Goal: Transaction & Acquisition: Purchase product/service

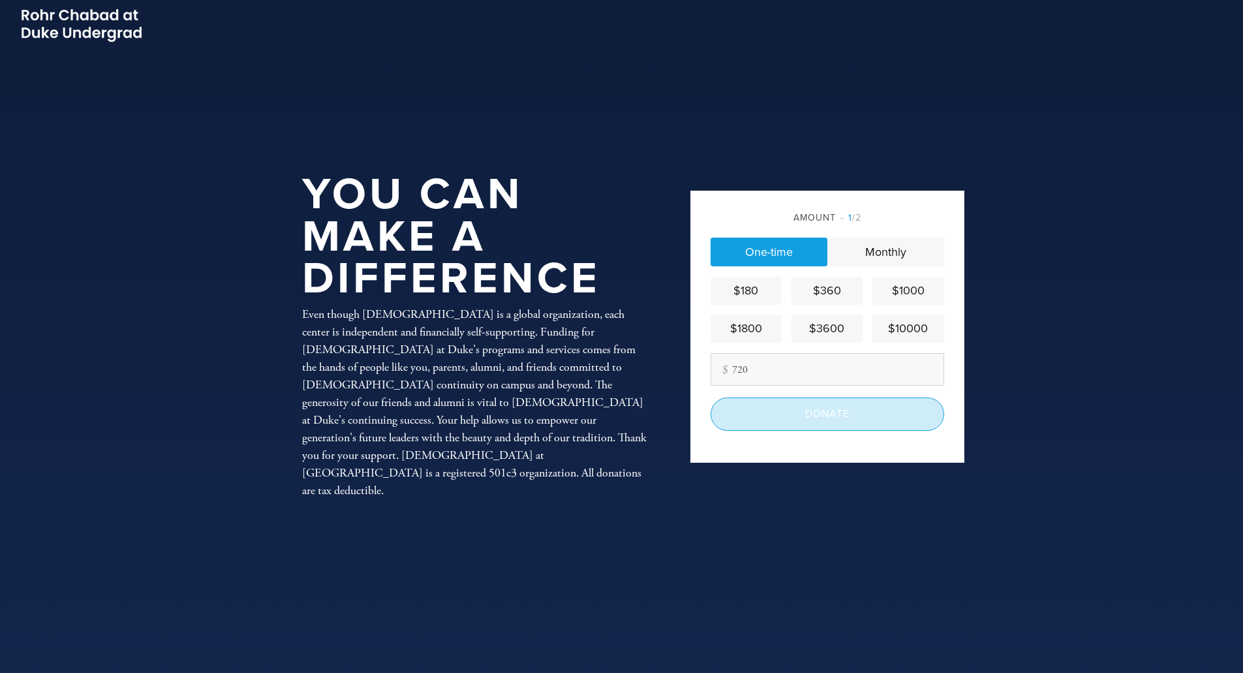
type input "720"
click at [827, 425] on input "Donate" at bounding box center [827, 413] width 234 height 33
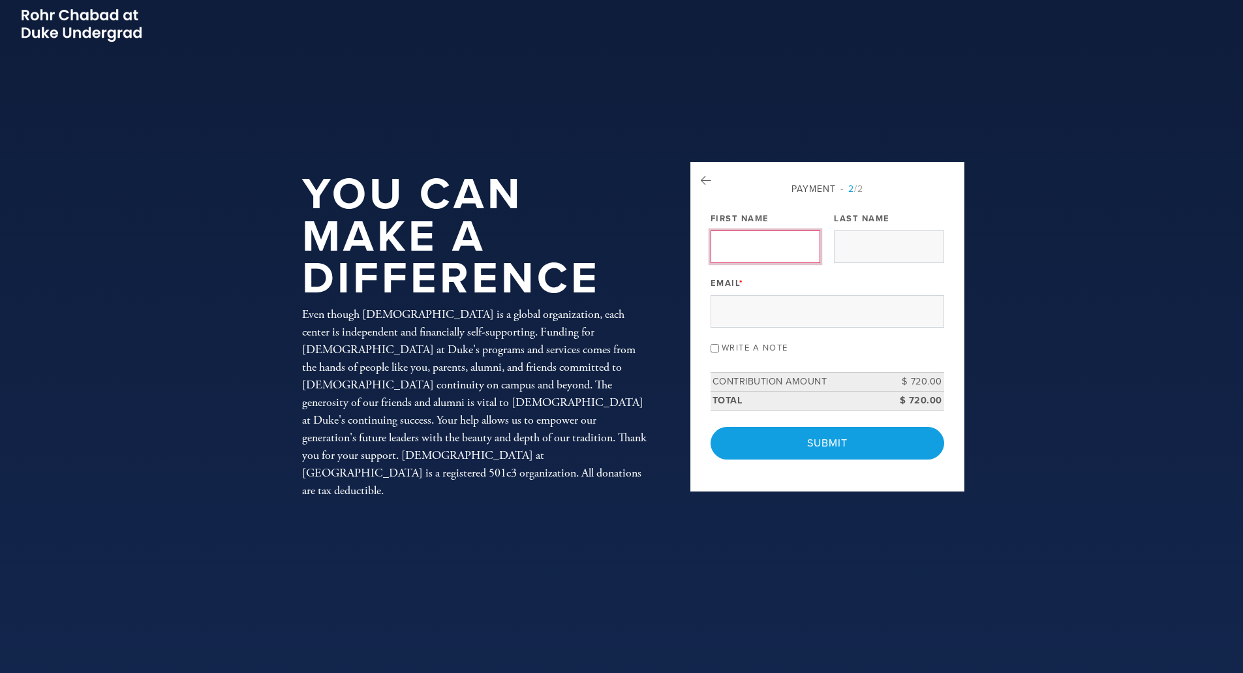
click at [757, 246] on input "First Name" at bounding box center [765, 246] width 110 height 33
type input "[PERSON_NAME] and [PERSON_NAME]"
type input "Moff"
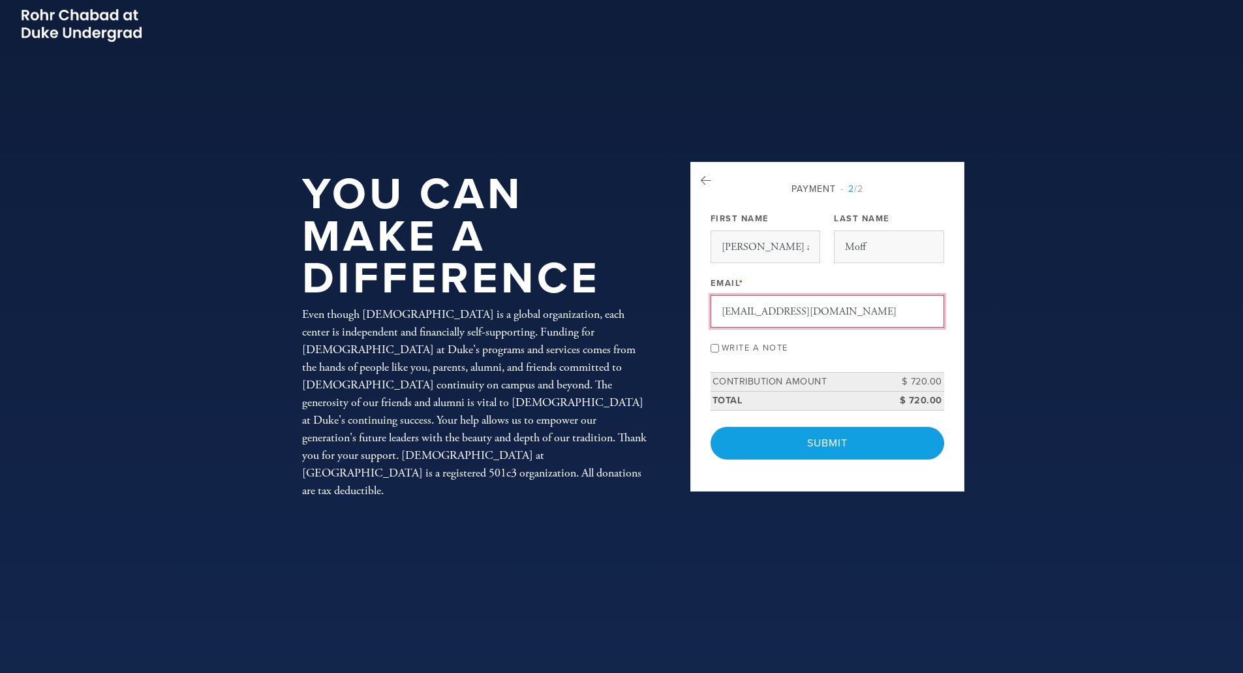
type input "smoff@alumni.duke.edu"
click at [710, 346] on input "Write a note" at bounding box center [714, 348] width 8 height 8
checkbox input "true"
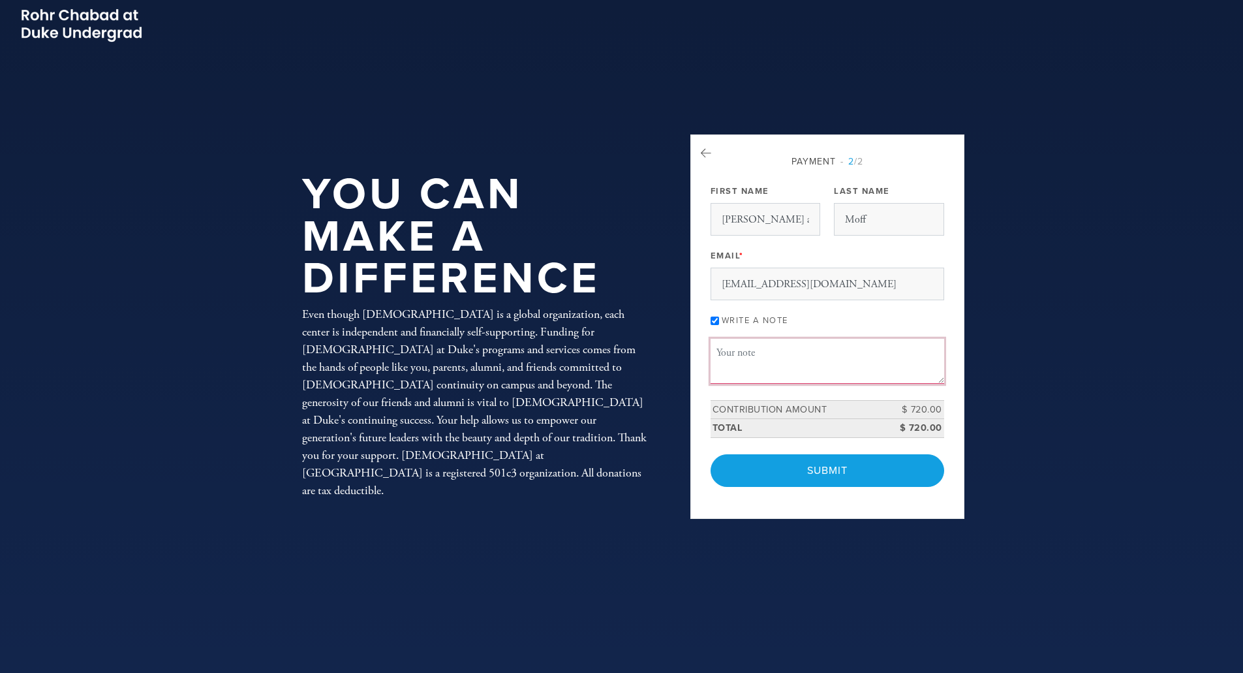
click at [746, 356] on textarea "Message or dedication" at bounding box center [827, 361] width 234 height 44
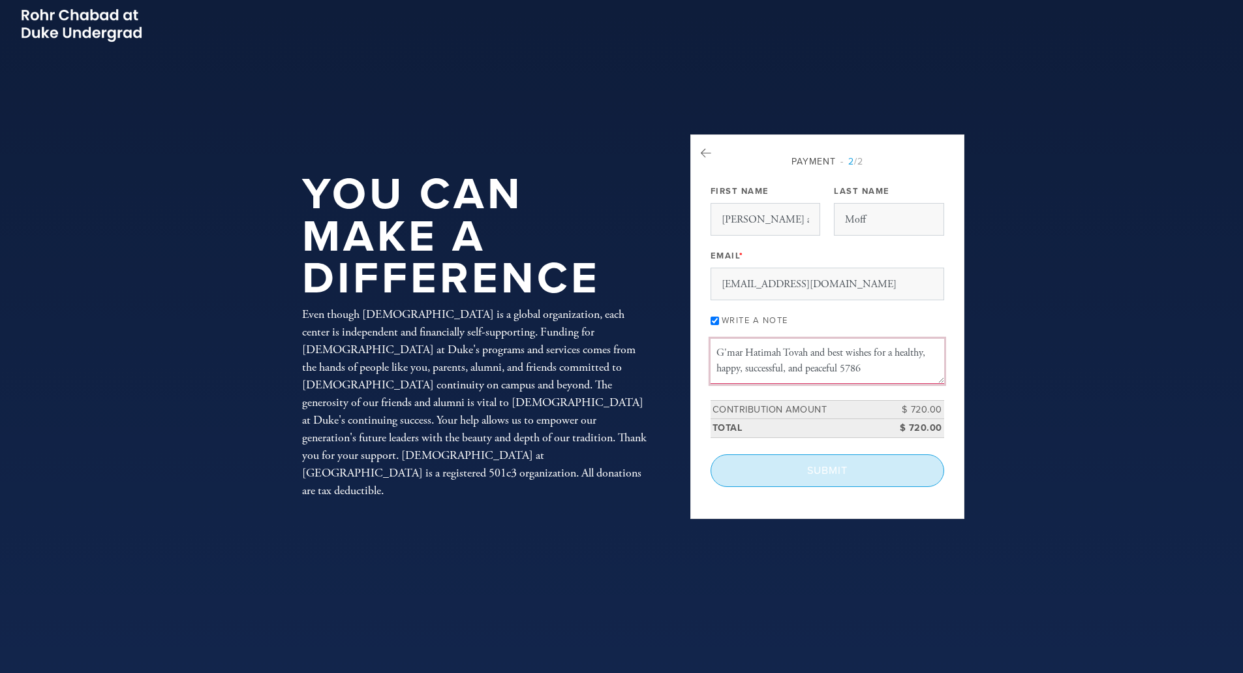
type textarea "G'mar Hatimah Tovah and best wishes for a healthy, happy, successful, and peace…"
click at [838, 471] on input "Submit" at bounding box center [827, 470] width 234 height 33
